Goal: Communication & Community: Participate in discussion

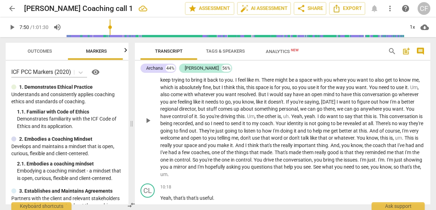
scroll to position [1600, 0]
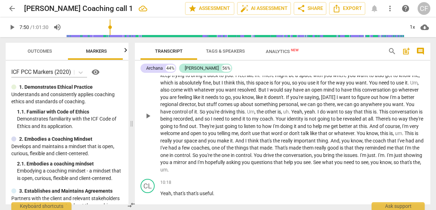
click at [261, 161] on p "Definitely , yes , stop . Please stop the conversation . If it's getting compli…" at bounding box center [292, 115] width 264 height 116
click at [60, 205] on div "Keyboard shortcuts" at bounding box center [41, 204] width 60 height 11
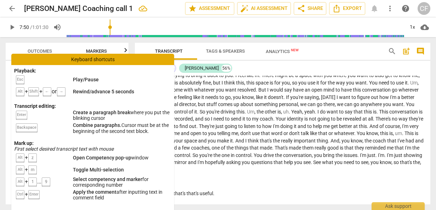
click at [264, 161] on p "Definitely , yes , stop . Please stop the conversation . If it's getting compli…" at bounding box center [292, 115] width 264 height 116
click at [88, 58] on div "Keyboard shortcuts" at bounding box center [92, 59] width 163 height 11
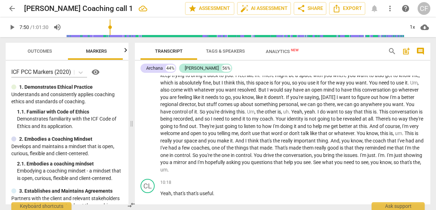
click at [390, 6] on span "more_vert" at bounding box center [389, 8] width 8 height 8
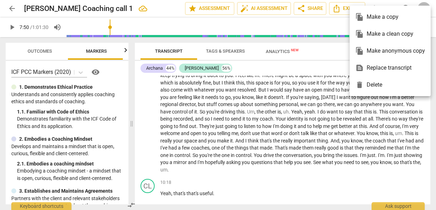
click at [313, 52] on div at bounding box center [218, 105] width 436 height 210
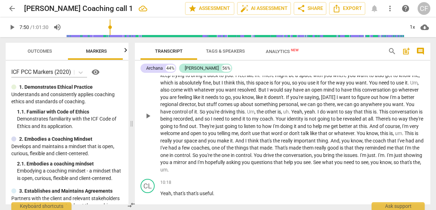
scroll to position [1565, 0]
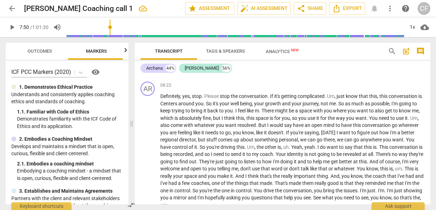
click at [407, 6] on span "help" at bounding box center [405, 8] width 8 height 8
click at [162, 93] on span "Definitely" at bounding box center [170, 96] width 20 height 6
click at [230, 52] on span "Tags & Speakers" at bounding box center [225, 50] width 39 height 5
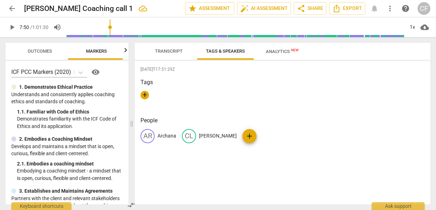
click at [172, 49] on span "Transcript" at bounding box center [169, 50] width 28 height 5
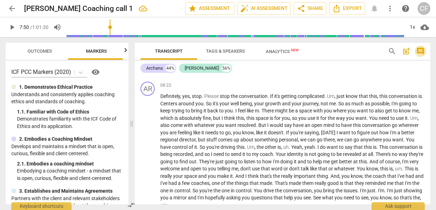
click at [420, 51] on span "comment" at bounding box center [420, 51] width 8 height 8
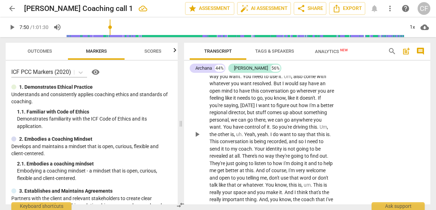
scroll to position [2167, 0]
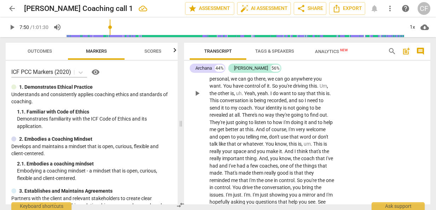
click at [236, 185] on p "Definitely , yes , stop . Please stop the conversation . If it's getting compli…" at bounding box center [271, 93] width 125 height 239
click at [382, 158] on div "AR play_arrow pause 08:22 + Add competency keyboard_arrow_right Definitely , ye…" at bounding box center [307, 87] width 246 height 257
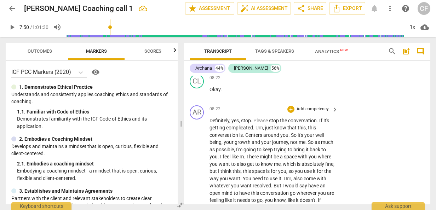
scroll to position [1990, 0]
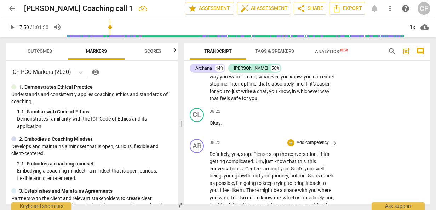
drag, startPoint x: 209, startPoint y: 124, endPoint x: 253, endPoint y: 135, distance: 44.9
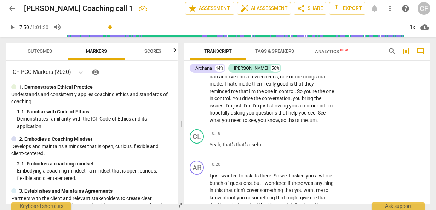
scroll to position [2189, 0]
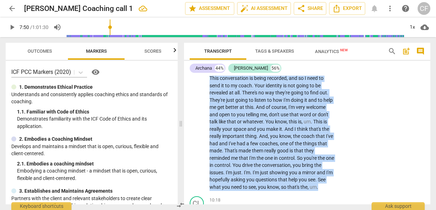
drag, startPoint x: 210, startPoint y: 123, endPoint x: 266, endPoint y: 164, distance: 69.3
click at [266, 164] on p "Definitely , yes , stop . Please stop the conversation . If it's getting compli…" at bounding box center [271, 71] width 125 height 239
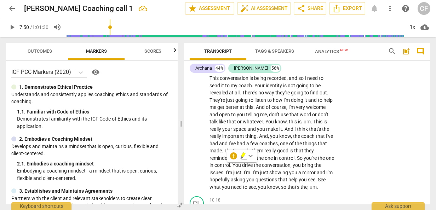
click at [378, 89] on div "AR play_arrow pause 08:22 + Add competency keyboard_arrow_right Definitely , ye…" at bounding box center [307, 65] width 246 height 257
click at [392, 203] on div "Ask support" at bounding box center [397, 204] width 53 height 11
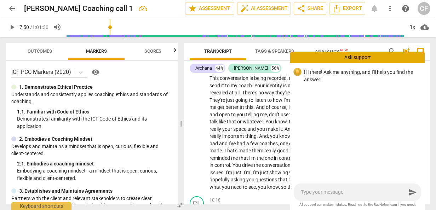
click at [325, 192] on textarea at bounding box center [353, 192] width 105 height 7
type textarea "H"
type textarea "Ho"
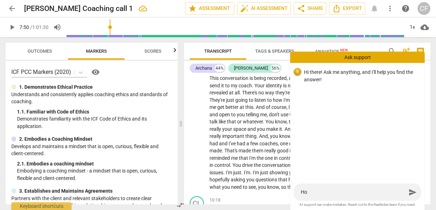
type textarea "How"
type textarea "How d"
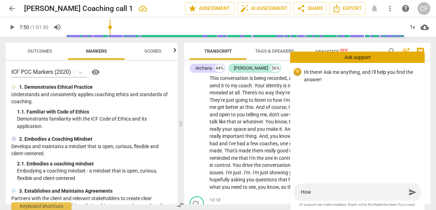
type textarea "How d"
type textarea "How do"
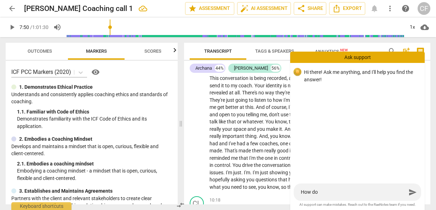
type textarea "How do a"
type textarea "How do"
type textarea "How do i"
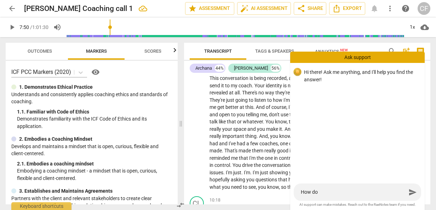
type textarea "How do i"
type textarea "How do"
type textarea "How do I"
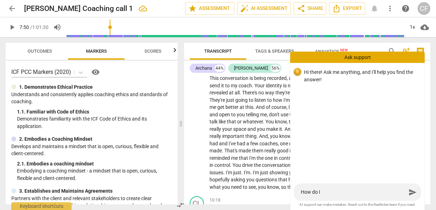
type textarea "How do I"
type textarea "How do I a"
type textarea "How do I ad"
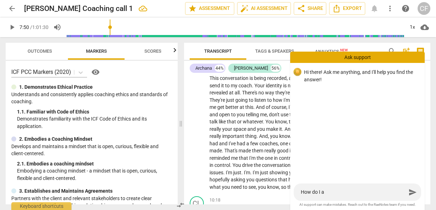
type textarea "How do I ad"
type textarea "How do I add"
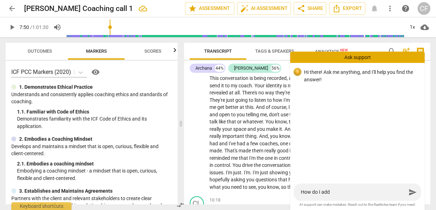
type textarea "How do I add a"
type textarea "How do I add a c"
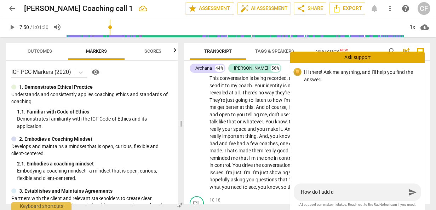
type textarea "How do I add a c"
type textarea "How do I add a co"
type textarea "How do I add a com"
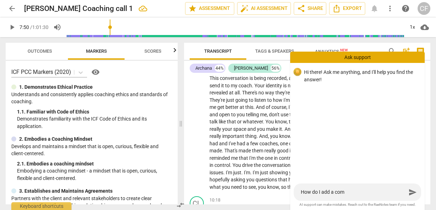
type textarea "How do I add a comm"
type textarea "How do I add a comme"
type textarea "How do I add a commen"
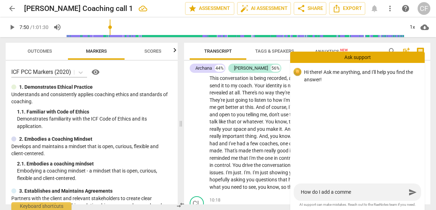
type textarea "How do I add a commen"
type textarea "How do I add a comment"
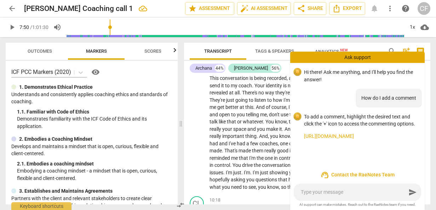
click at [355, 135] on link "[URL][DOMAIN_NAME]" at bounding box center [361, 136] width 115 height 7
click at [259, 81] on p "Definitely , yes , stop . Please stop the conversation . If it's getting compli…" at bounding box center [271, 71] width 125 height 239
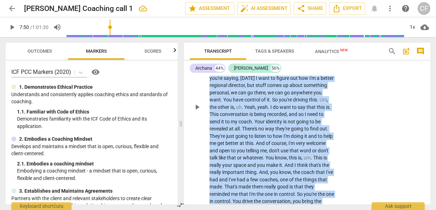
scroll to position [2163, 0]
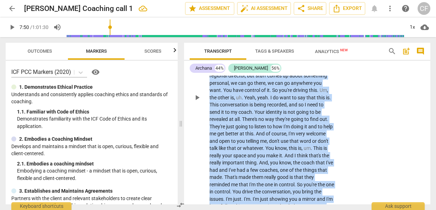
drag, startPoint x: 210, startPoint y: 102, endPoint x: 231, endPoint y: 190, distance: 90.6
click at [231, 190] on p "Definitely , yes , stop . Please stop the conversation . If it's getting compli…" at bounding box center [271, 97] width 125 height 239
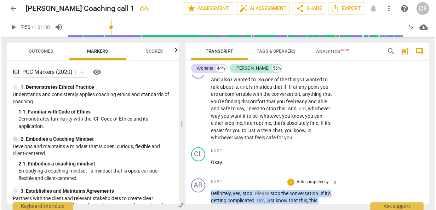
scroll to position [2021, 0]
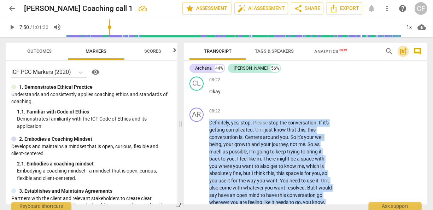
click at [405, 52] on span "post_add" at bounding box center [403, 51] width 8 height 8
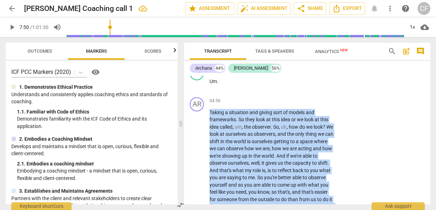
scroll to position [1603, 0]
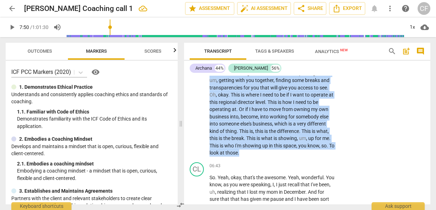
drag, startPoint x: 210, startPoint y: 133, endPoint x: 224, endPoint y: 122, distance: 17.9
click at [224, 122] on p "Taking a situation and giving sort of models and frameworks . So they look at t…" at bounding box center [271, 41] width 125 height 232
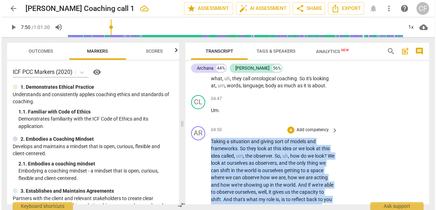
scroll to position [1391, 0]
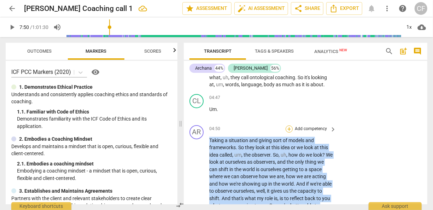
click at [289, 126] on div "+" at bounding box center [289, 129] width 7 height 7
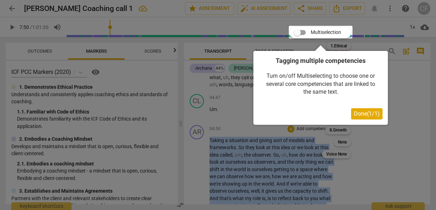
click at [371, 113] on span "Done ( 1 / 1 )" at bounding box center [367, 113] width 26 height 7
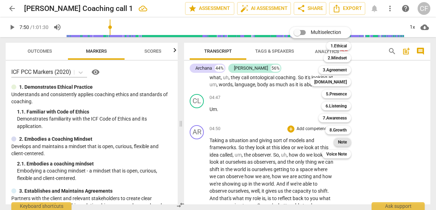
click at [343, 143] on b "Note" at bounding box center [342, 142] width 9 height 8
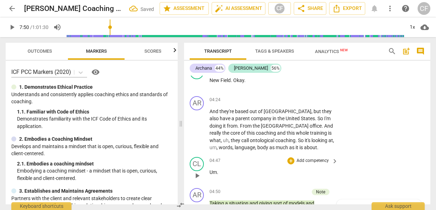
scroll to position [1322, 0]
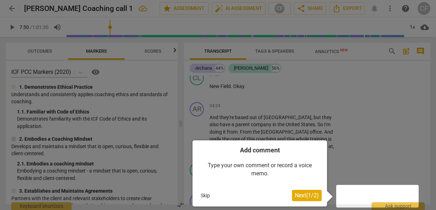
click at [301, 196] on span "Next ( 1 / 2 )" at bounding box center [307, 195] width 24 height 7
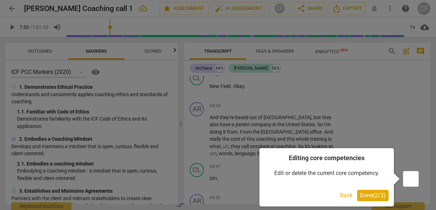
click at [378, 195] on span "Done ( 2 / 2 )" at bounding box center [373, 195] width 26 height 7
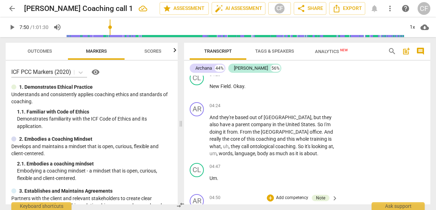
type textarea "T"
type textarea "Th"
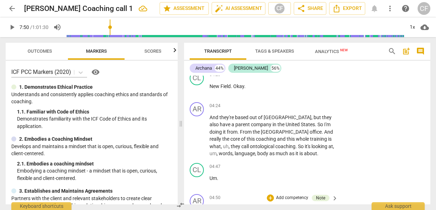
type textarea "Thi"
type textarea "This"
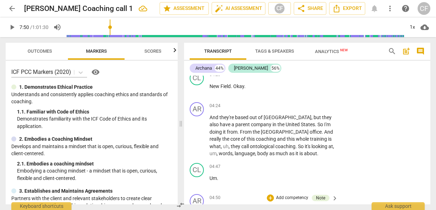
type textarea "This"
type textarea "This i"
type textarea "This is"
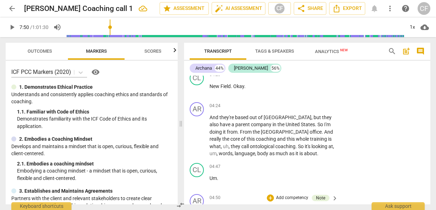
type textarea "This is"
type textarea "This is a"
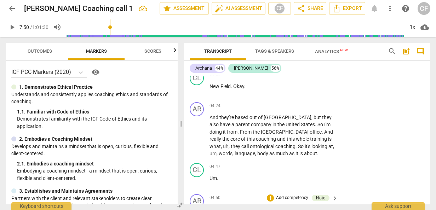
type textarea "This is a"
type textarea "This is a g"
type textarea "This is a gr"
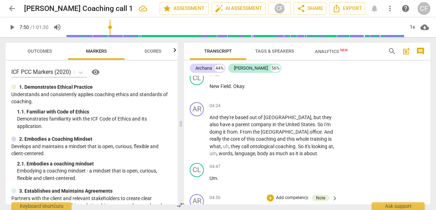
type textarea "This is a gre"
type textarea "This is a grea"
type textarea "This is a great"
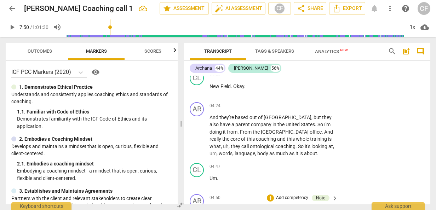
type textarea "This is a great"
type textarea "This is a great p"
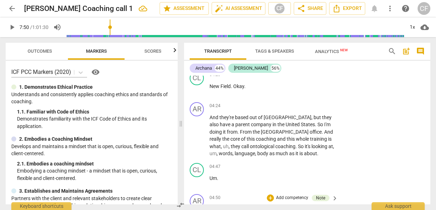
type textarea "This is a great po"
type textarea "This is a great poi"
type textarea "This is a great poin"
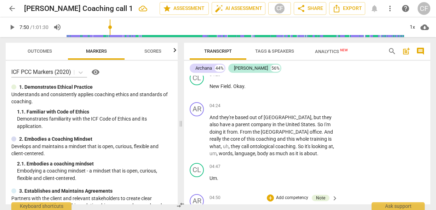
type textarea "This is a great poin"
type textarea "This is a great point"
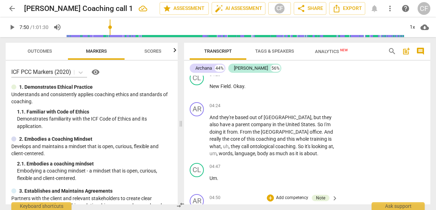
type textarea "This is a great point t"
type textarea "This is a great point to"
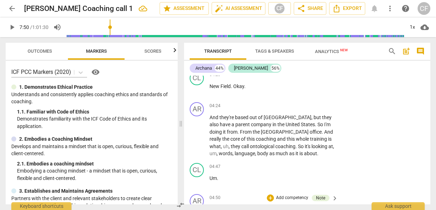
type textarea "This is a great point to"
type textarea "This is a great point to m"
type textarea "This is a great point to ma"
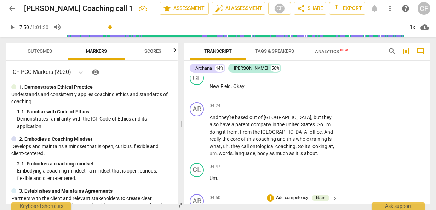
type textarea "This is a great point to mak"
type textarea "This is a great point to make"
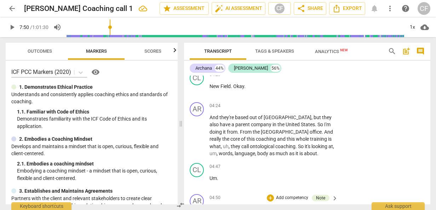
type textarea "This is a great point to make"
type textarea "This is a great point to make i"
type textarea "This is a great point to make in"
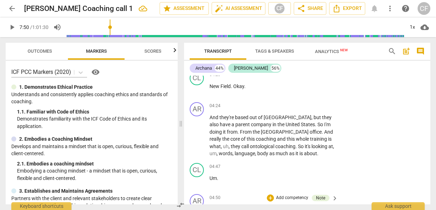
type textarea "This is a great point to make i"
type textarea "This is a great point to make"
type textarea "This is a great point to make w"
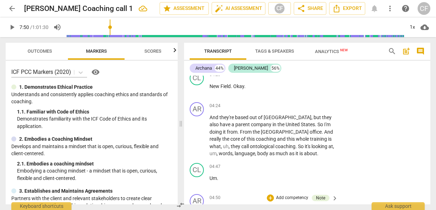
type textarea "This is a great point to make w"
type textarea "This is a great point to make wh"
type textarea "This is a great point to make whe"
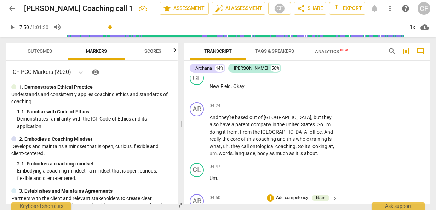
scroll to position [6, 0]
type textarea "This is a great point to make when"
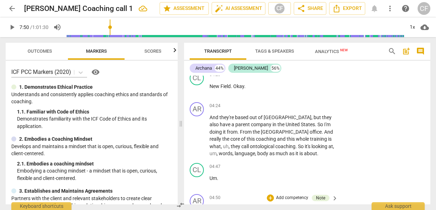
type textarea "This is a great point to make when c"
type textarea "This is a great point to make when co"
type textarea "This is a great point to make when con"
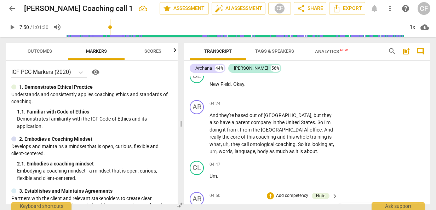
type textarea "This is a great point to make when cont"
type textarea "This is a great point to make when contr"
type textarea "This is a great point to make when contra"
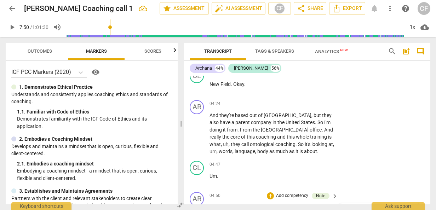
type textarea "This is a great point to make when contra"
type textarea "This is a great point to make when contrac"
type textarea "This is a great point to make when contract"
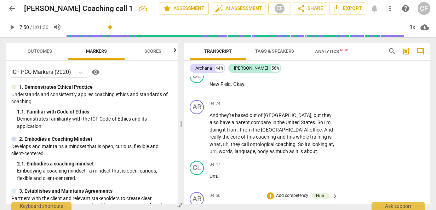
type textarea "This is a great point to make when contracti"
type textarea "This is a great point to make when contractin"
type textarea "This is a great point to make when contracting"
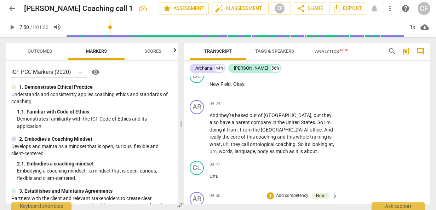
type textarea "This is a great point to make when contracting"
type textarea "This is a great point to make when contracting."
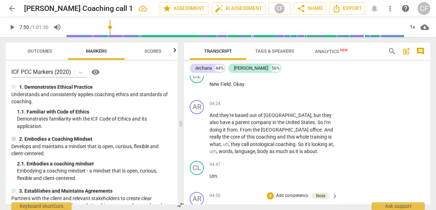
type textarea "This is a great point to make when contracting. Y"
type textarea "This is a great point to make when contracting. Yo"
type textarea "This is a great point to make when contracting. You"
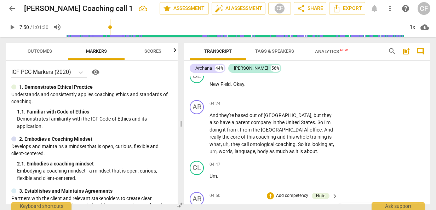
type textarea "This is a great point to make when contracting. You"
type textarea "This is a great point to make when contracting. You m"
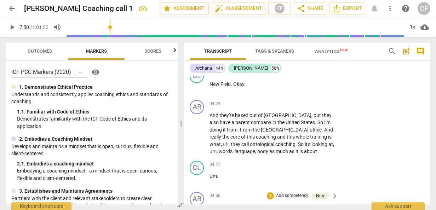
type textarea "This is a great point to make when contracting. You ma"
type textarea "This is a great point to make when contracting. You may"
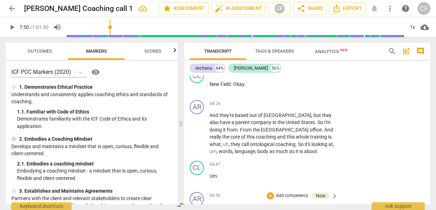
type textarea "This is a great point to make when contracting. You may"
type textarea "This is a great point to make when contracting. You may a"
type textarea "This is a great point to make when contracting. You may ah"
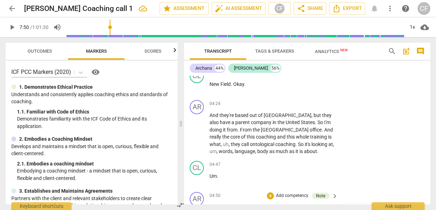
type textarea "This is a great point to make when contracting. You may ahv"
type textarea "This is a great point to make when contracting. You may ahve"
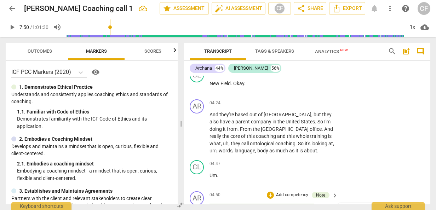
type textarea "This is a great point to make when contracting. You may ahv"
type textarea "This is a great point to make when contracting. You may ah"
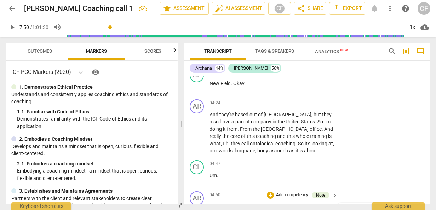
type textarea "This is a great point to make when contracting. You may a"
type textarea "This is a great point to make when contracting. You may"
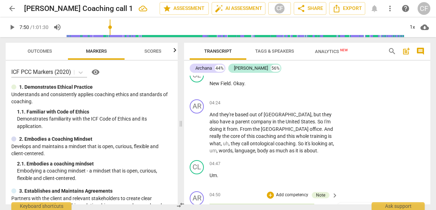
type textarea "This is a great point to make when contracting. You may"
type textarea "This is a great point to make when contracting. You ma"
type textarea "This is a great point to make when contracting. You m"
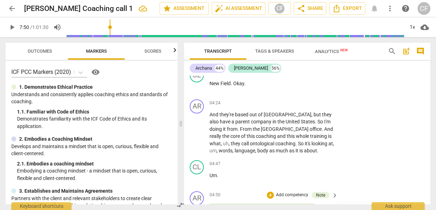
type textarea "This is a great point to make when contracting. You"
type textarea "This is a great point to make when contracting. Yo"
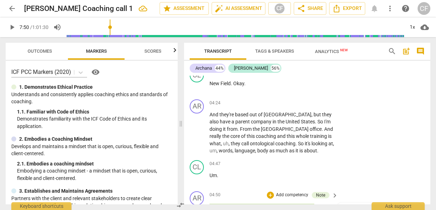
type textarea "This is a great point to make when contracting. Yo"
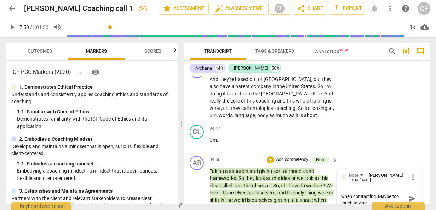
click at [409, 195] on span "send" at bounding box center [412, 199] width 8 height 8
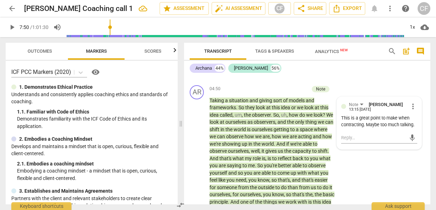
scroll to position [1396, 0]
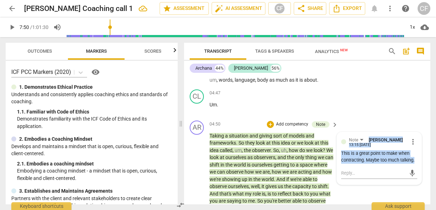
drag, startPoint x: 413, startPoint y: 124, endPoint x: 340, endPoint y: 118, distance: 73.9
click at [341, 150] on div "This is a great point to make when contracting. Maybe too much talking." at bounding box center [379, 156] width 76 height 13
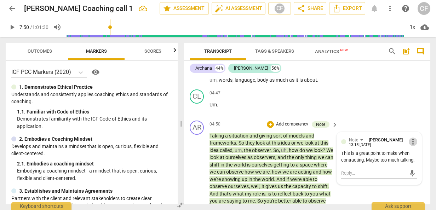
click at [413, 138] on span "more_vert" at bounding box center [412, 142] width 8 height 8
click at [418, 118] on li "Delete" at bounding box center [417, 118] width 24 height 13
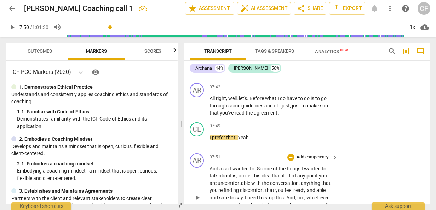
scroll to position [1855, 0]
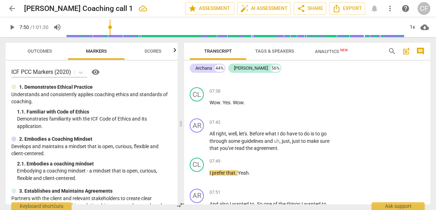
click at [421, 49] on span "comment" at bounding box center [420, 51] width 8 height 8
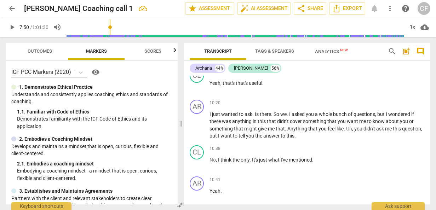
scroll to position [1620, 0]
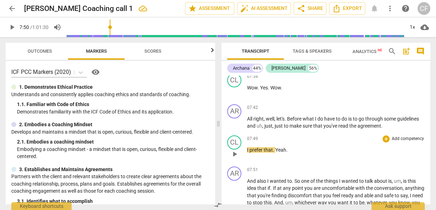
click at [292, 146] on p "I prefer that . Yeah ." at bounding box center [336, 149] width 178 height 7
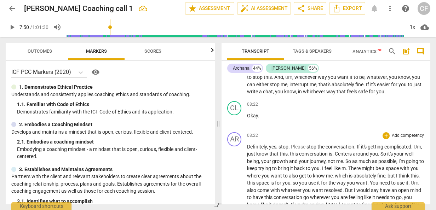
scroll to position [1762, 0]
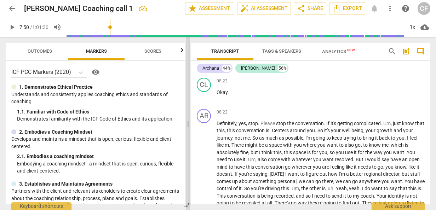
drag, startPoint x: 217, startPoint y: 127, endPoint x: 187, endPoint y: 122, distance: 30.7
click at [187, 122] on span at bounding box center [188, 123] width 4 height 173
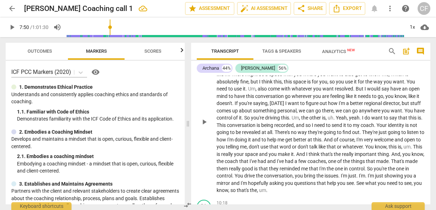
scroll to position [1703, 0]
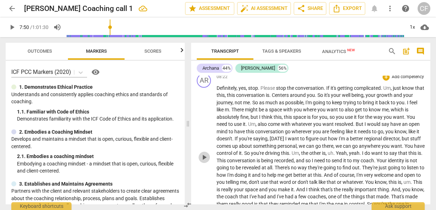
click at [205, 153] on span "play_arrow" at bounding box center [204, 157] width 8 height 8
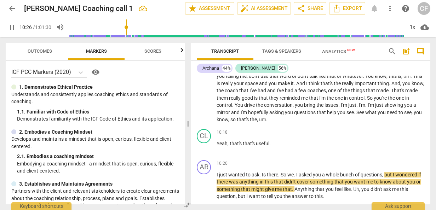
scroll to position [1845, 0]
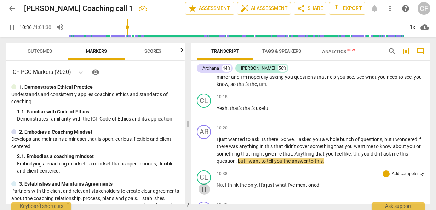
click at [204, 185] on span "pause" at bounding box center [204, 189] width 8 height 8
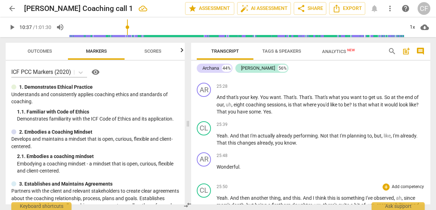
scroll to position [3825, 0]
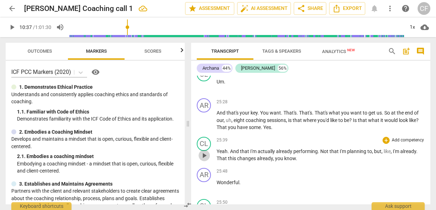
click at [203, 151] on span "play_arrow" at bounding box center [204, 155] width 8 height 8
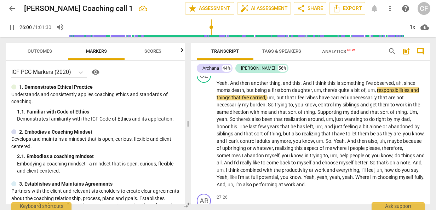
scroll to position [3967, 0]
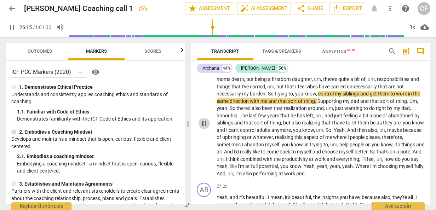
click at [204, 119] on span "pause" at bounding box center [204, 123] width 8 height 8
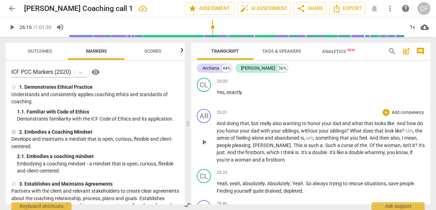
scroll to position [4143, 0]
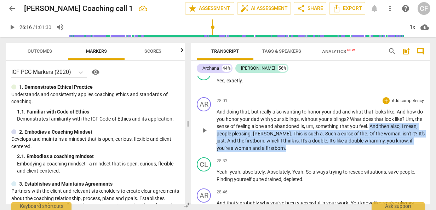
drag, startPoint x: 379, startPoint y: 105, endPoint x: 290, endPoint y: 126, distance: 91.8
click at [290, 126] on p "And doing that , but really also wanting to honor your dad and what that looks …" at bounding box center [320, 129] width 208 height 43
copy p "And then also , I mean , people pleasing . [PERSON_NAME] . This is such a . Suc…"
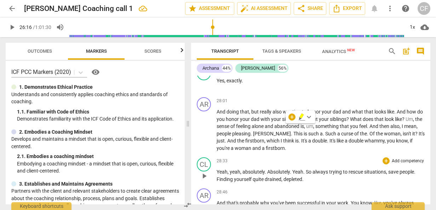
click at [276, 169] on span "Absolutely" at bounding box center [278, 172] width 23 height 6
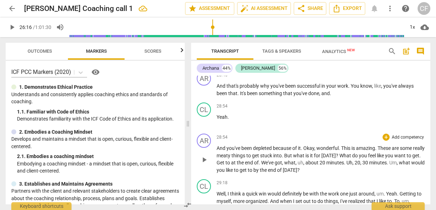
scroll to position [4249, 0]
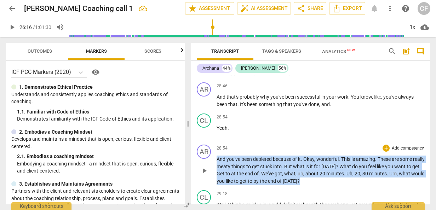
drag, startPoint x: 217, startPoint y: 138, endPoint x: 329, endPoint y: 158, distance: 113.9
click at [329, 158] on p "And you've been depleted because of it . Okay , wonderful . This is amazing . T…" at bounding box center [320, 170] width 208 height 29
click at [282, 171] on span "got" at bounding box center [277, 174] width 7 height 6
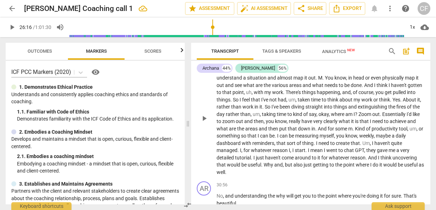
scroll to position [4285, 0]
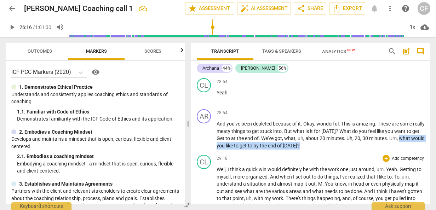
drag, startPoint x: 325, startPoint y: 123, endPoint x: 218, endPoint y: 132, distance: 107.9
click at [218, 132] on div "format_bold format_list_bulleted [PERSON_NAME] delete Summary: AR play_arrow pa…" at bounding box center [310, 140] width 239 height 129
copy p "what would you like to get to by the end of [DATE] ?"
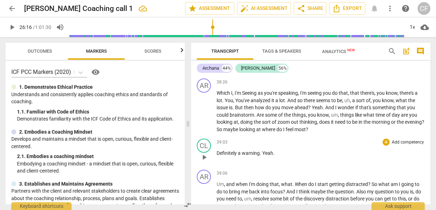
scroll to position [5452, 0]
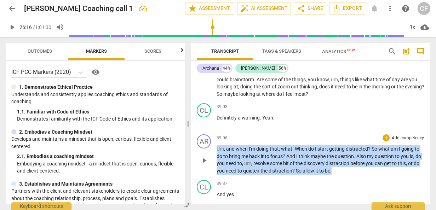
drag, startPoint x: 217, startPoint y: 120, endPoint x: 342, endPoint y: 145, distance: 128.0
click at [342, 145] on p "Um , and when I'm doing that , what . When do I start getting distracted ? So w…" at bounding box center [320, 159] width 208 height 29
copy p "Um , and when I'm doing that , what . When do I start getting distracted ? So w…"
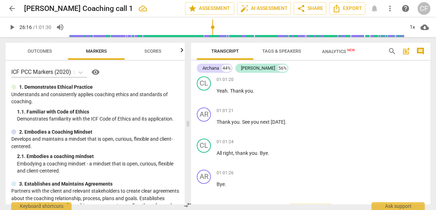
scroll to position [10065, 0]
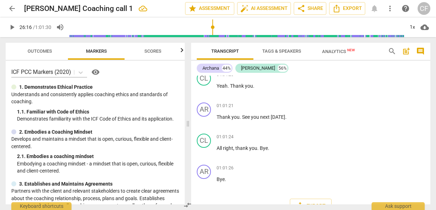
click at [13, 9] on span "arrow_back" at bounding box center [12, 8] width 8 height 8
